Goal: Use online tool/utility: Utilize a website feature to perform a specific function

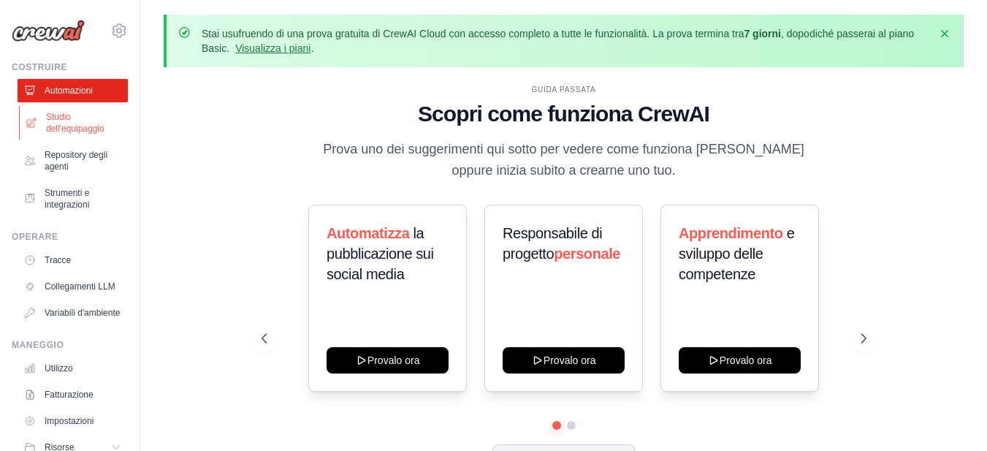
click at [86, 124] on font "Studio dell'equipaggio" at bounding box center [75, 123] width 58 height 22
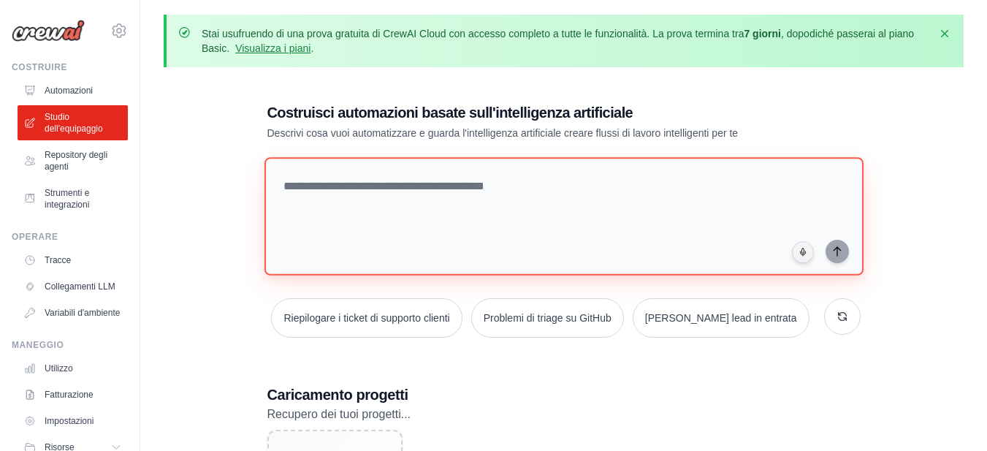
click at [320, 193] on textarea at bounding box center [563, 216] width 599 height 118
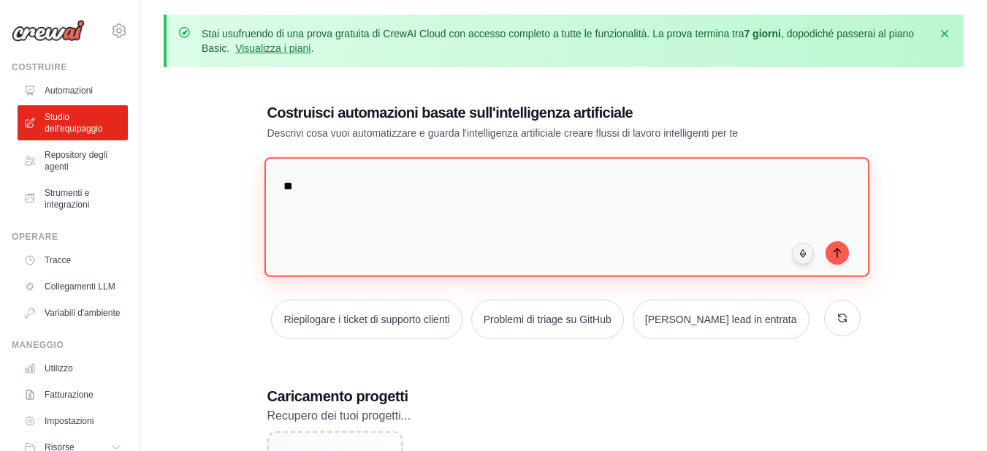
type textarea "*"
type textarea "**********"
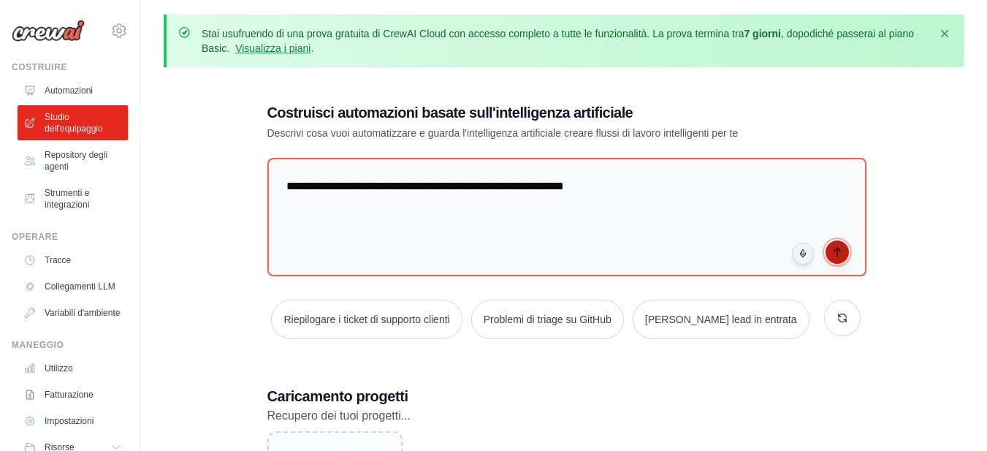
click at [836, 256] on button "submit" at bounding box center [836, 251] width 23 height 23
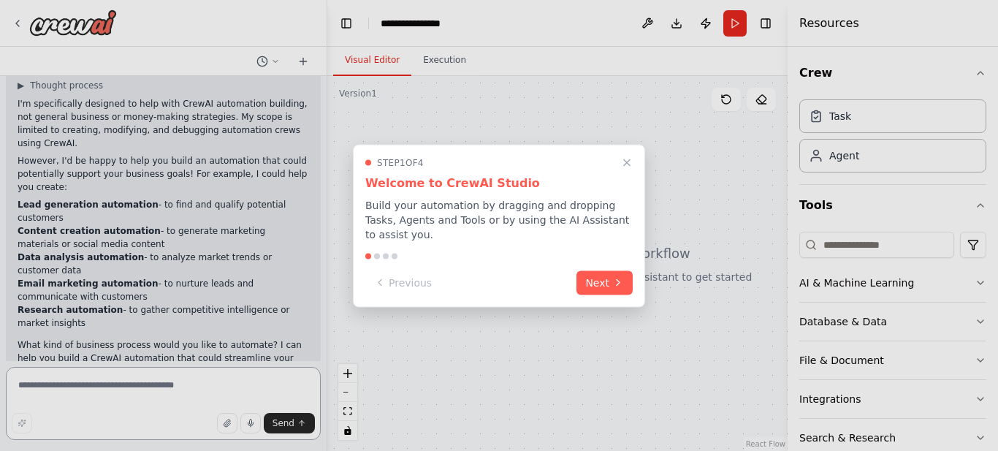
scroll to position [84, 0]
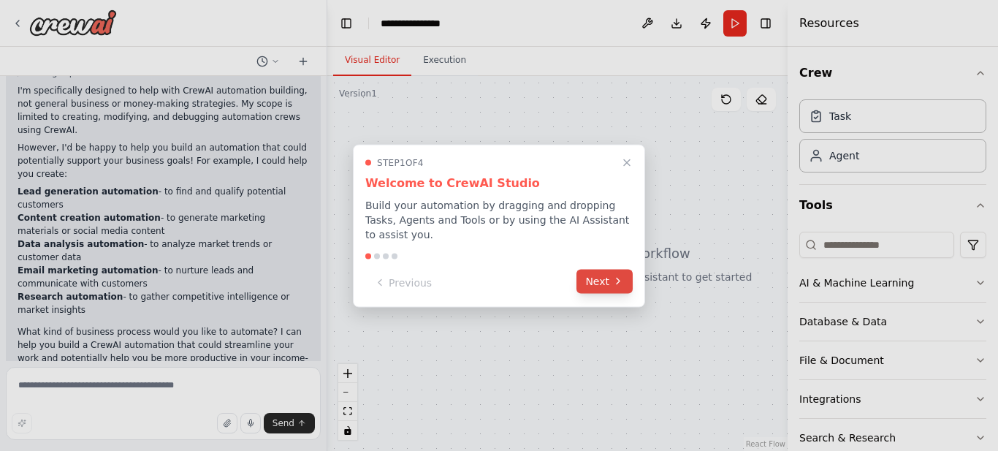
click at [616, 275] on icon at bounding box center [618, 281] width 12 height 12
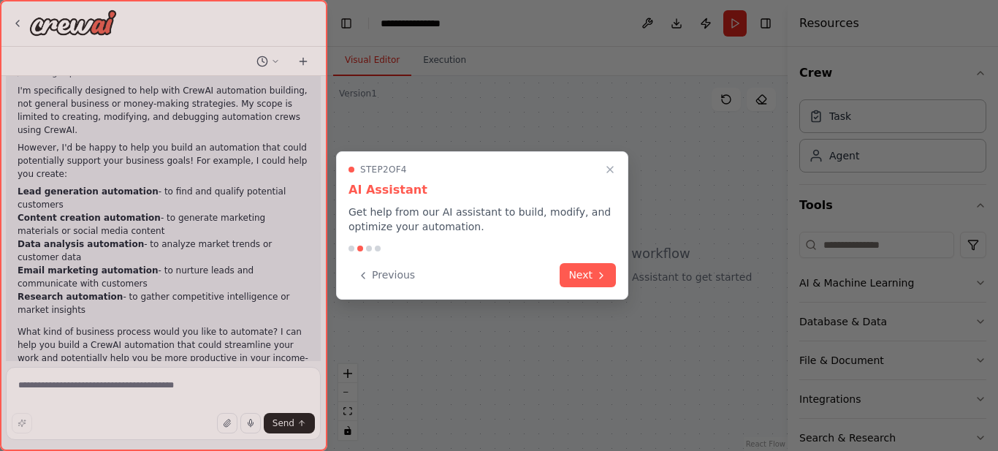
click at [616, 275] on div "Step 2 of 4 AI Assistant Get help from our AI assistant to build, modify, and o…" at bounding box center [482, 225] width 292 height 148
click at [599, 275] on icon at bounding box center [601, 274] width 12 height 12
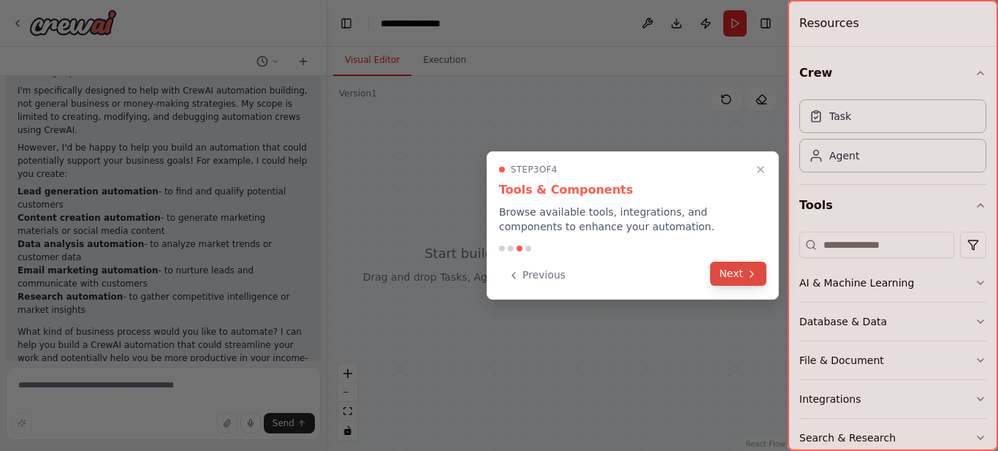
click at [739, 275] on button "Next" at bounding box center [738, 274] width 56 height 24
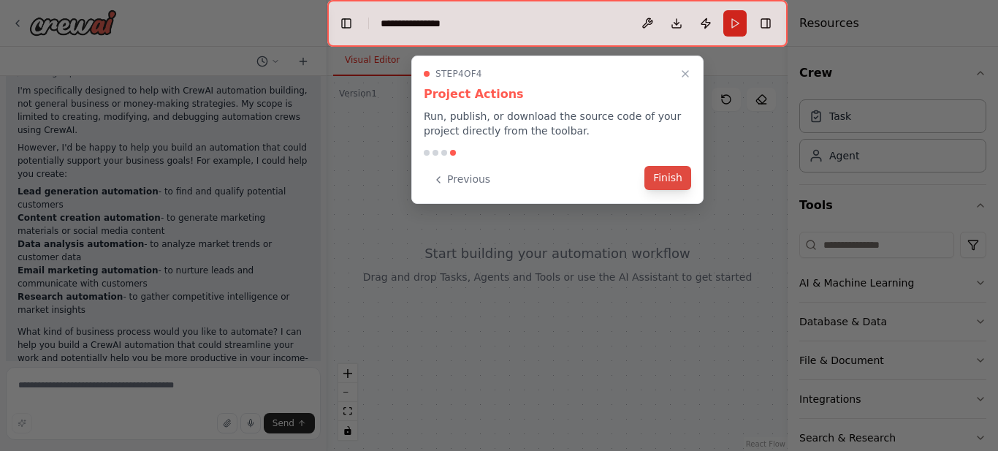
click at [675, 185] on button "Finish" at bounding box center [667, 178] width 47 height 24
